Goal: Task Accomplishment & Management: Complete application form

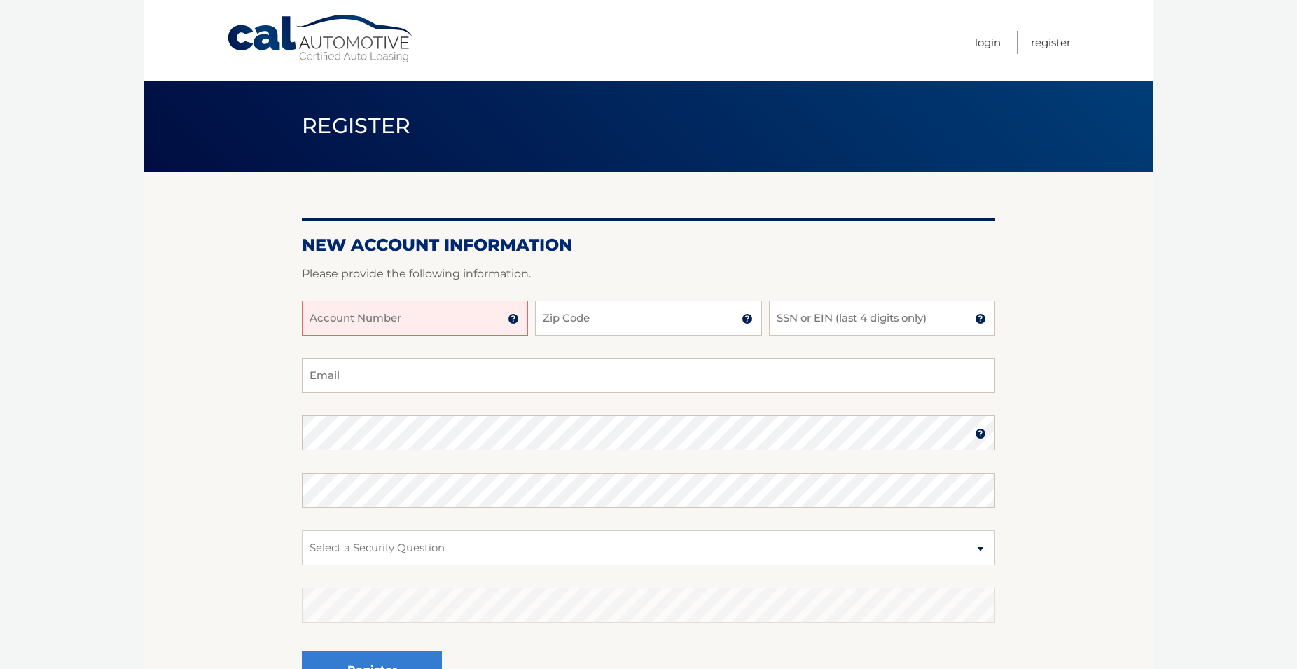
click at [459, 321] on input "Account Number" at bounding box center [415, 317] width 226 height 35
type input "44456008606"
type input "07009"
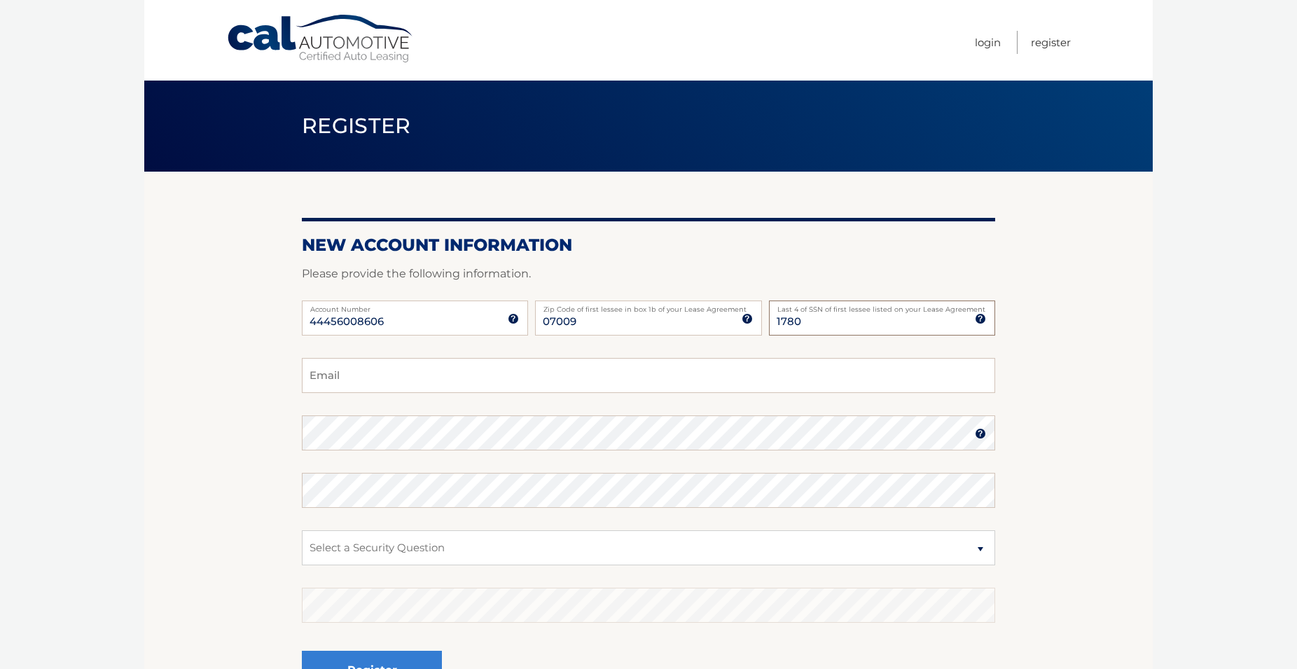
type input "1780"
type input "marilynjp33@gmail.com"
click at [216, 412] on section "New Account Information Please provide the following information. 44456008606 A…" at bounding box center [648, 445] width 1008 height 547
click at [302, 530] on select "Select a Security Question What was the name of your elementary school? What is…" at bounding box center [648, 547] width 693 height 35
select select "1"
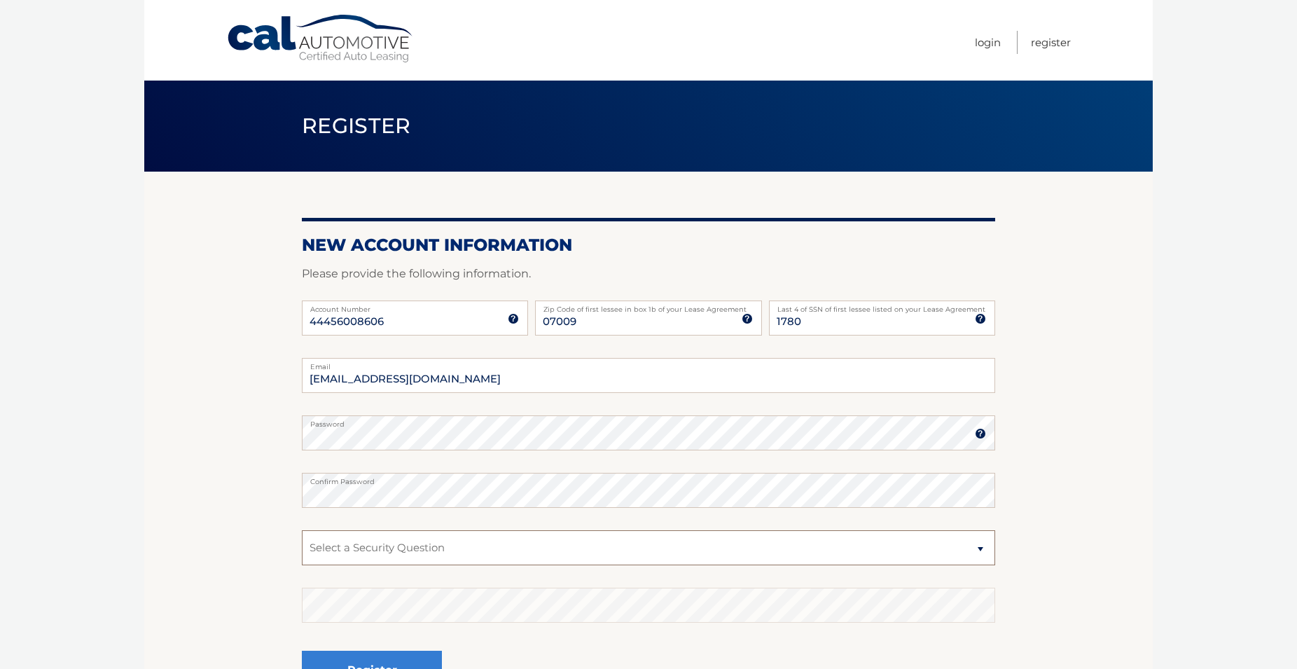
click option "What was the name of your elementary school?" at bounding box center [0, 0] width 0 height 0
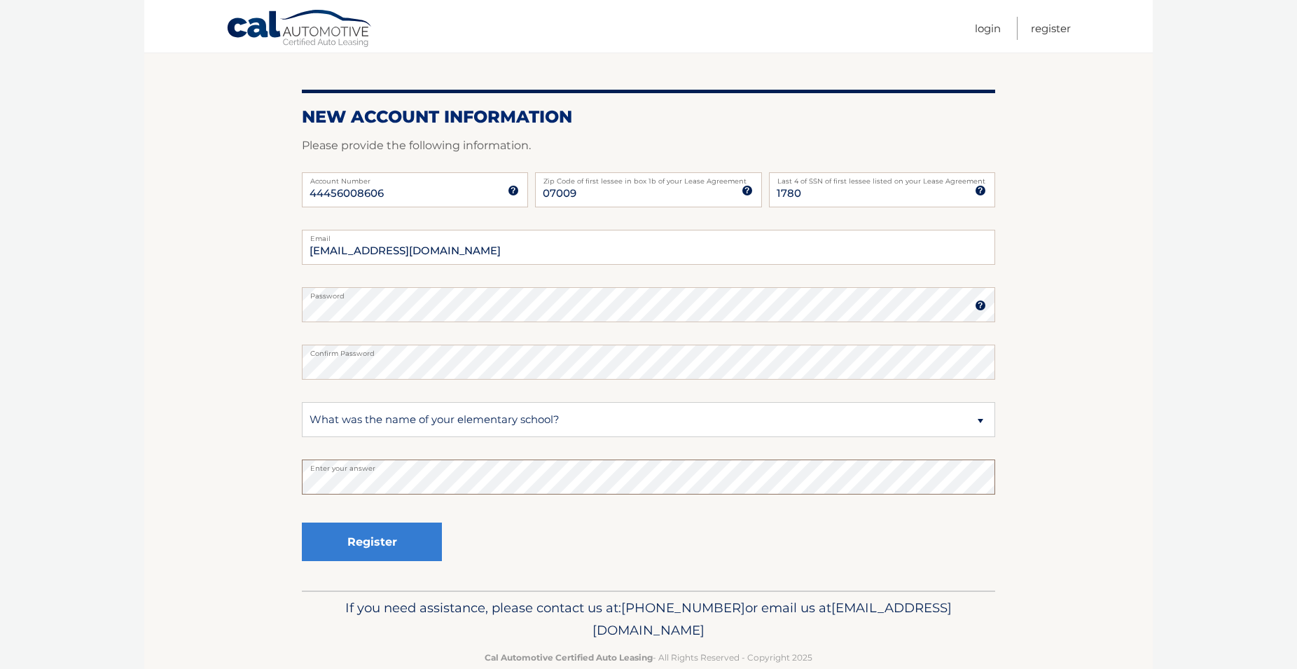
scroll to position [143, 0]
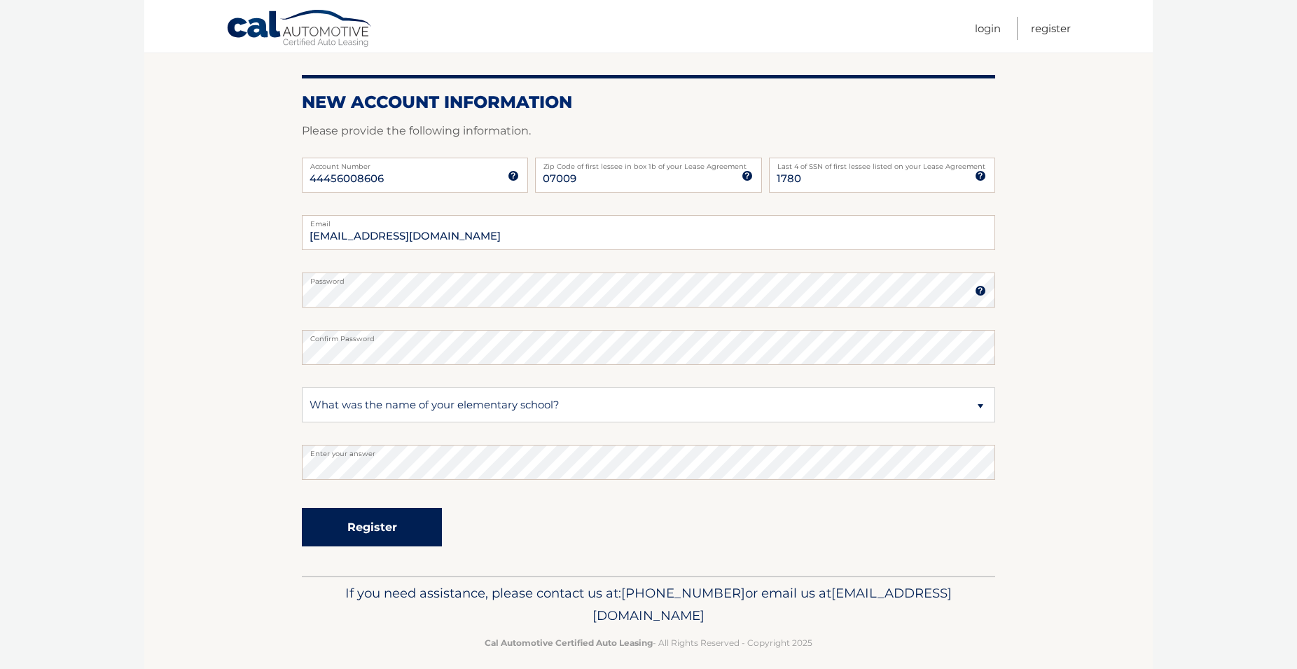
click at [407, 525] on button "Register" at bounding box center [372, 527] width 140 height 39
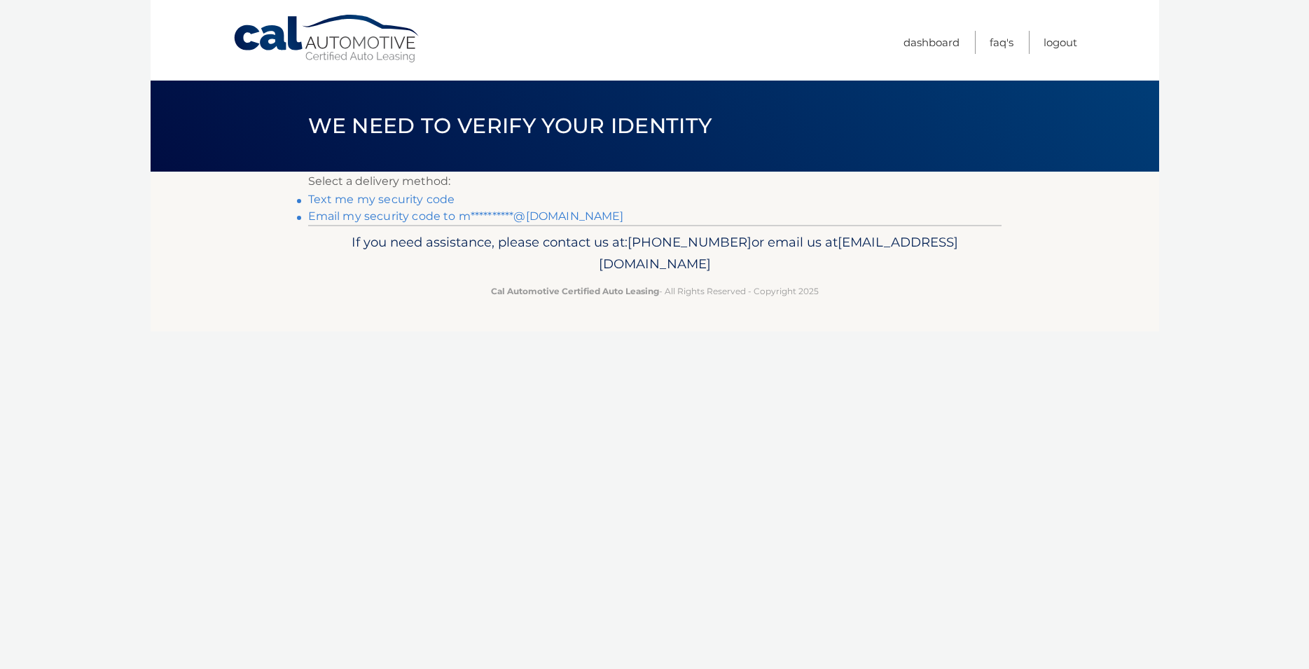
click at [408, 197] on link "Text me my security code" at bounding box center [381, 199] width 147 height 13
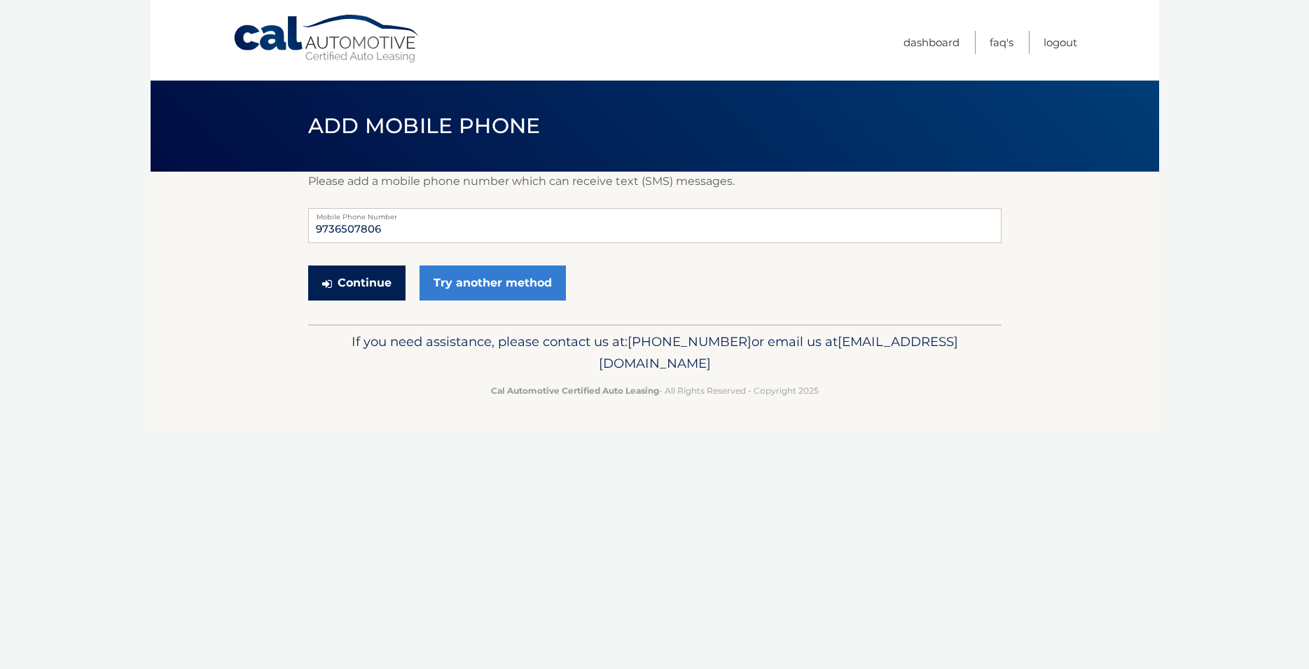
click at [363, 277] on button "Continue" at bounding box center [356, 282] width 97 height 35
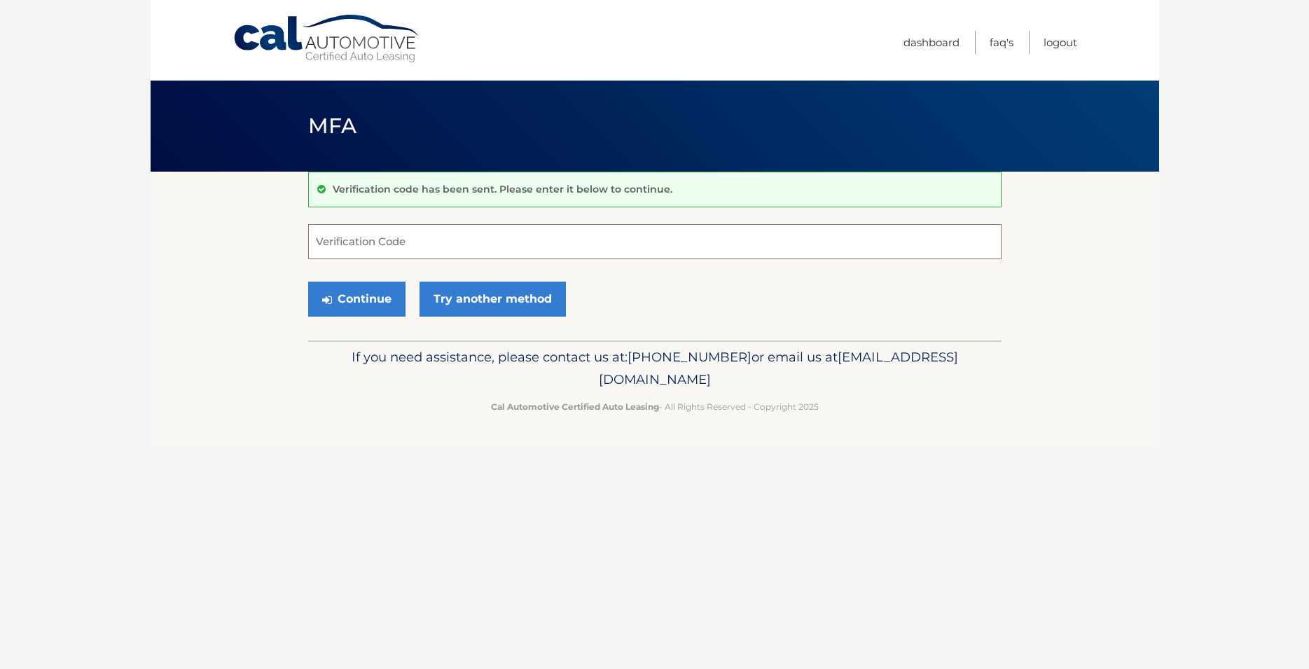
click at [419, 244] on input "Verification Code" at bounding box center [654, 241] width 693 height 35
type input "029470"
click at [367, 293] on button "Continue" at bounding box center [356, 298] width 97 height 35
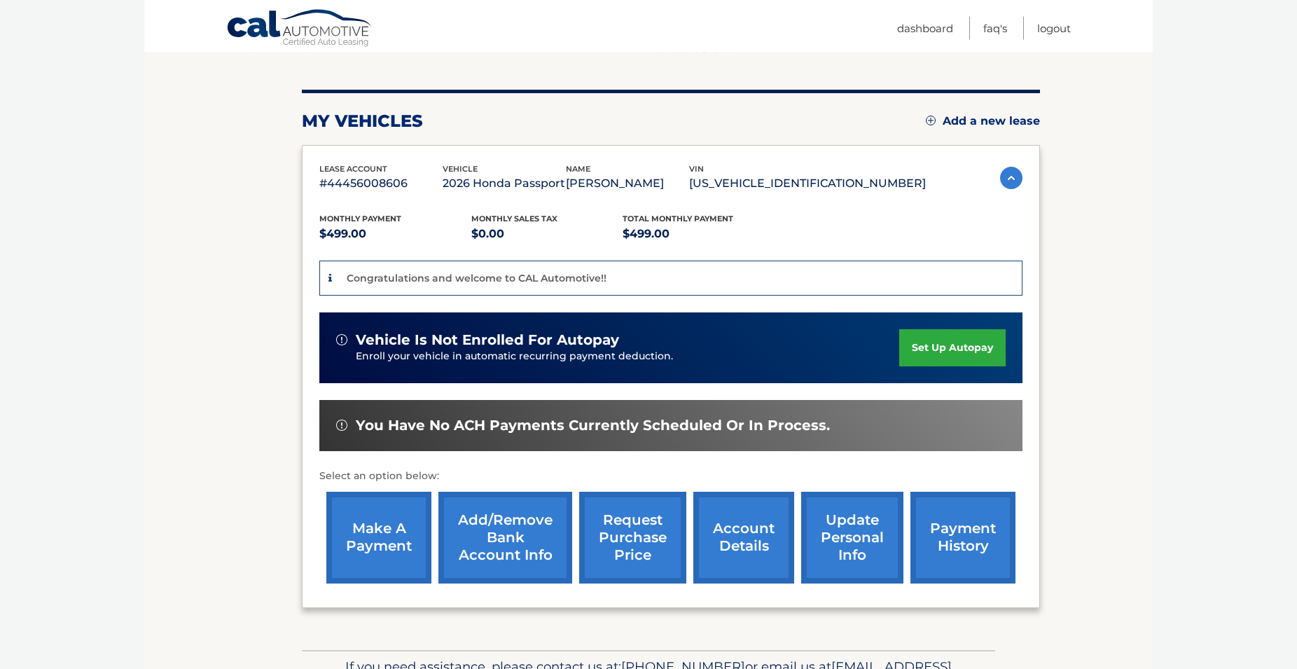
scroll to position [143, 0]
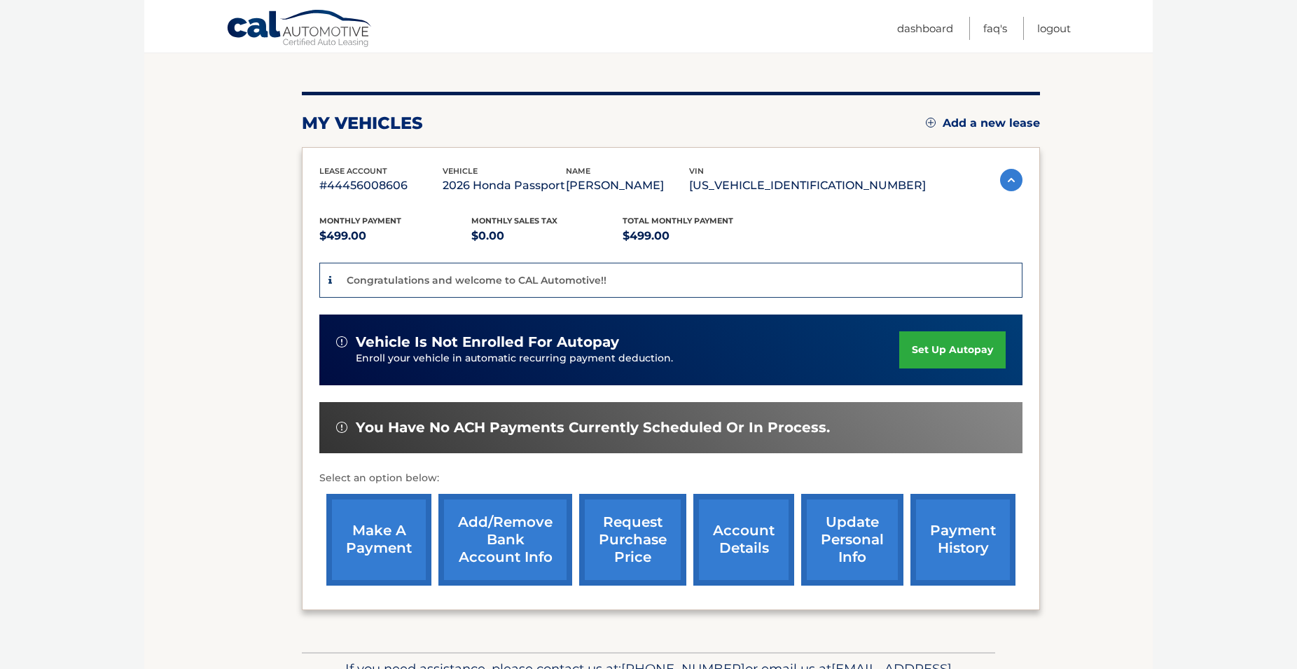
click at [1000, 179] on img at bounding box center [1011, 180] width 22 height 22
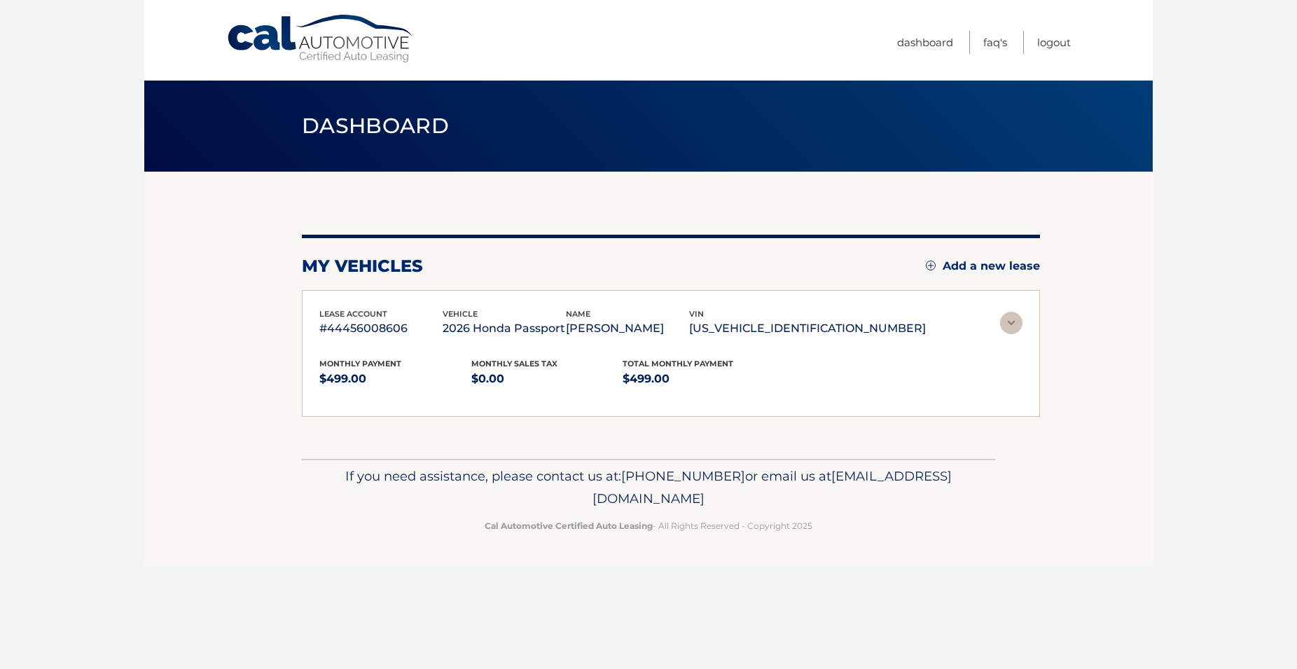
scroll to position [0, 0]
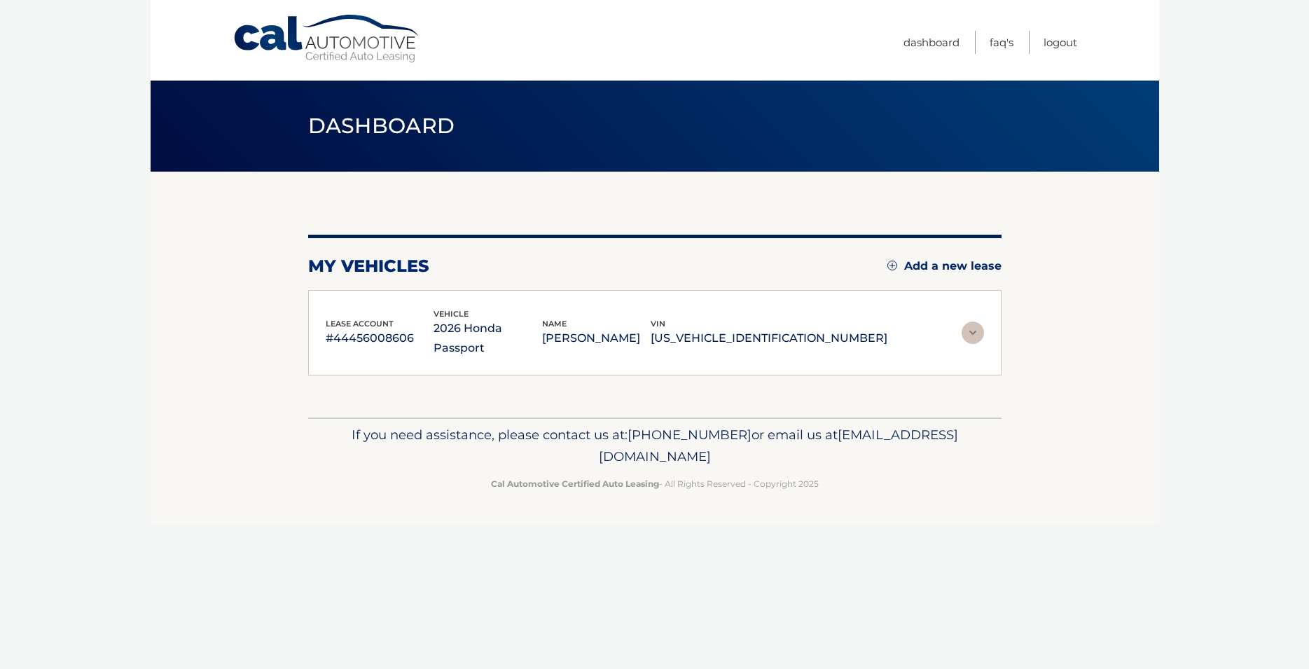
click at [972, 326] on img at bounding box center [972, 332] width 22 height 22
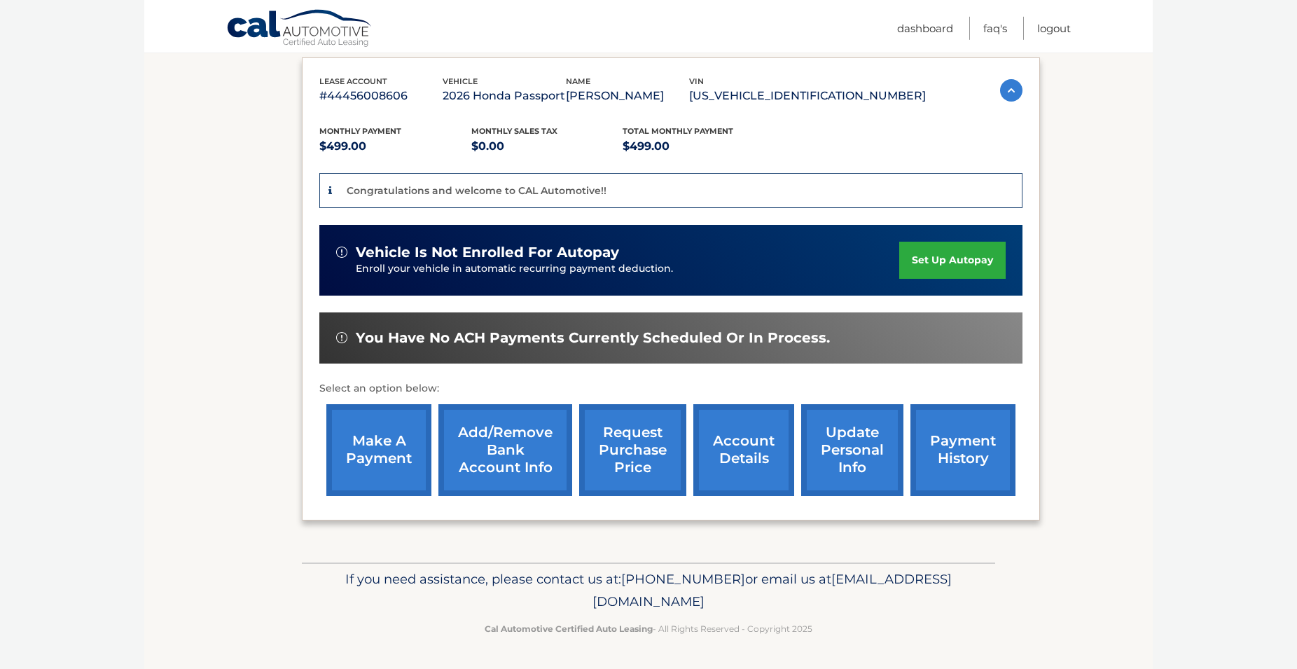
scroll to position [267, 0]
click at [370, 443] on link "make a payment" at bounding box center [378, 450] width 105 height 92
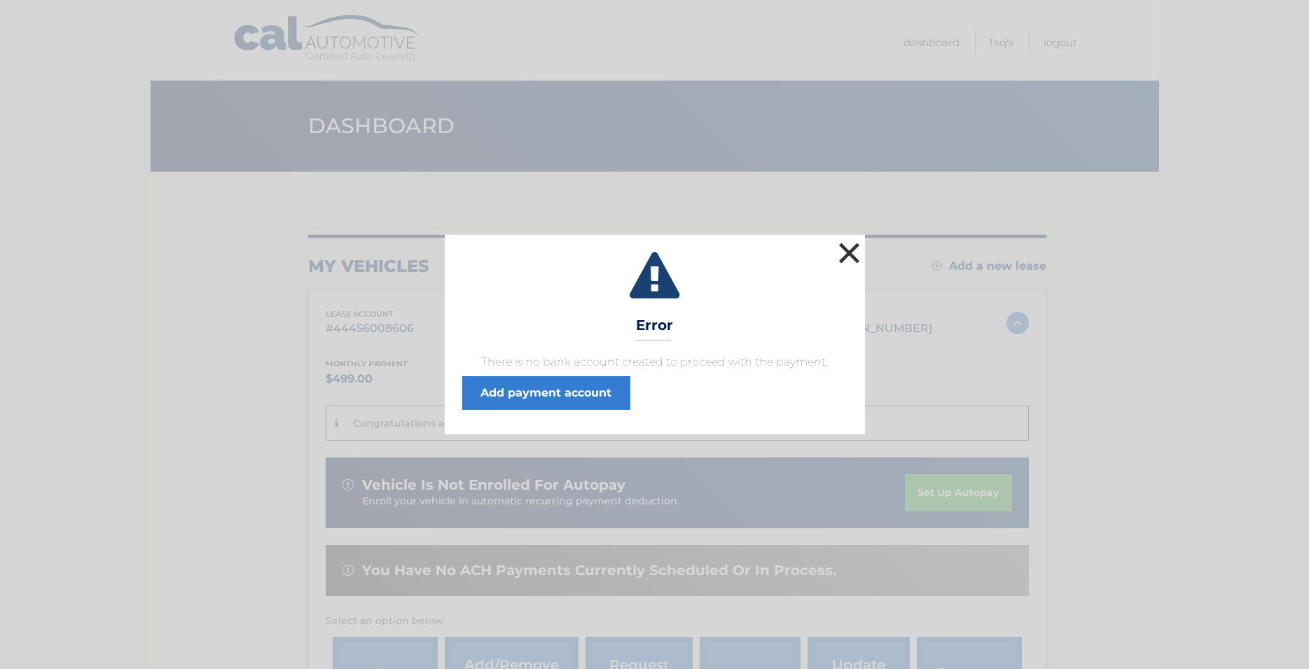
click at [850, 255] on button "×" at bounding box center [849, 253] width 28 height 28
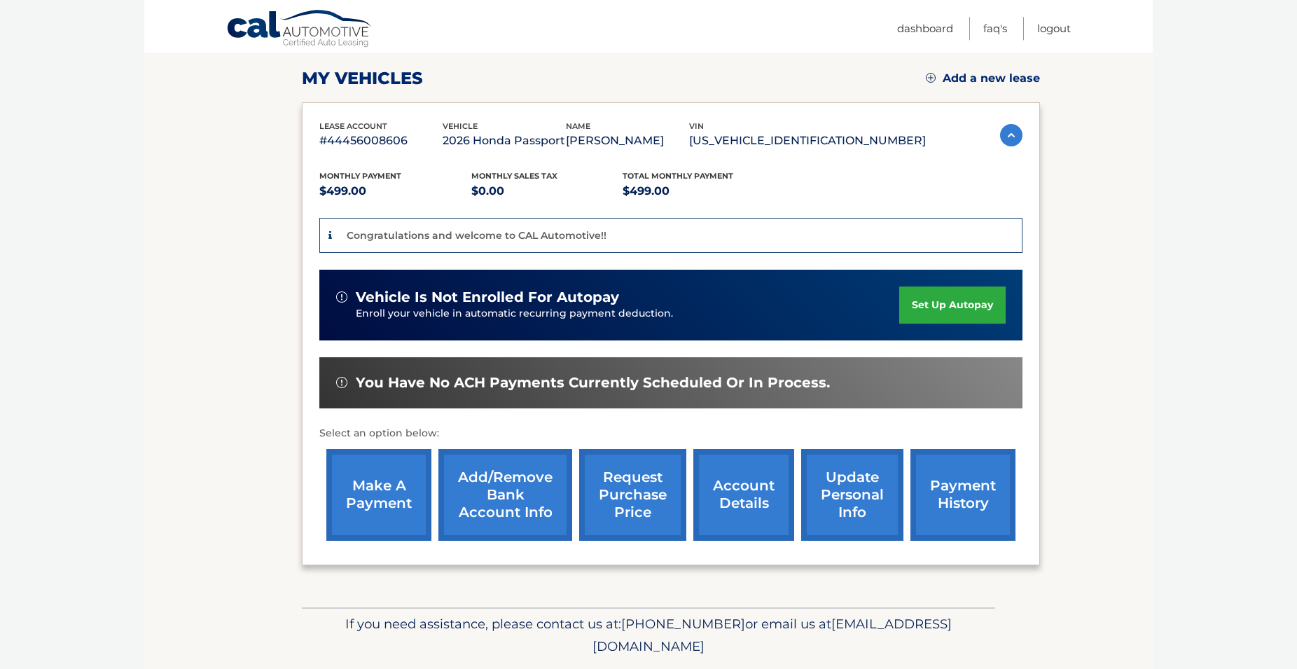
scroll to position [214, 0]
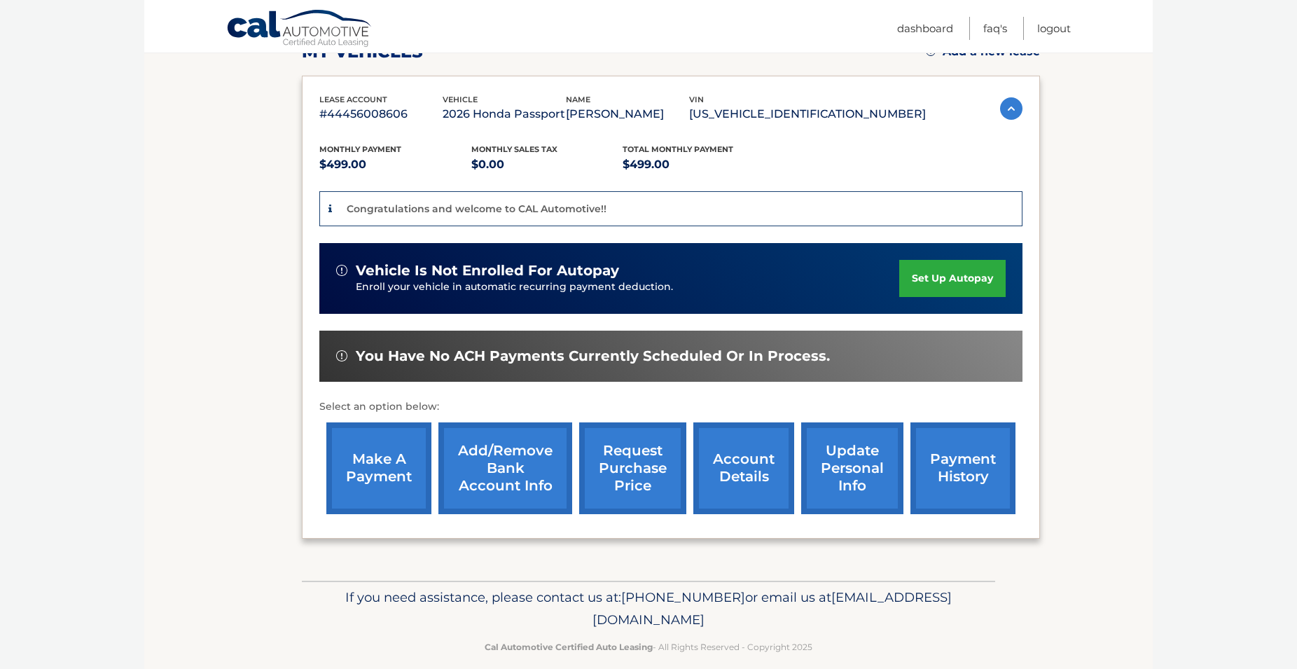
click at [517, 356] on span "You have no ACH payments currently scheduled or in process." at bounding box center [593, 356] width 474 height 18
click at [392, 477] on link "make a payment" at bounding box center [378, 468] width 105 height 92
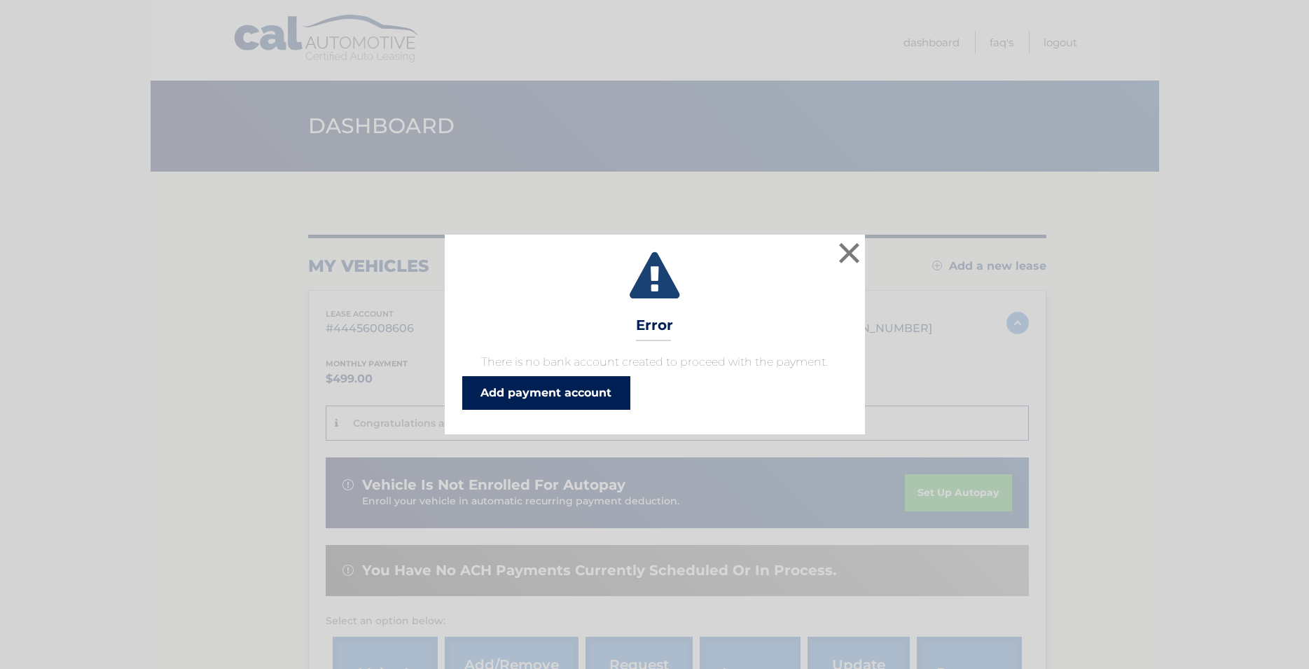
click at [504, 393] on link "Add payment account" at bounding box center [546, 393] width 168 height 34
